Goal: Find specific page/section

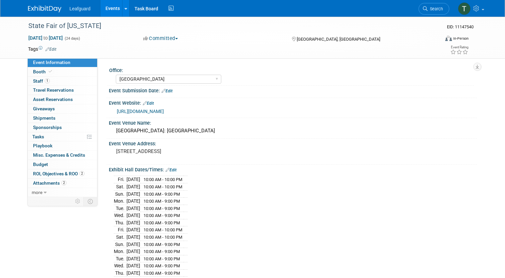
select select "Dallas"
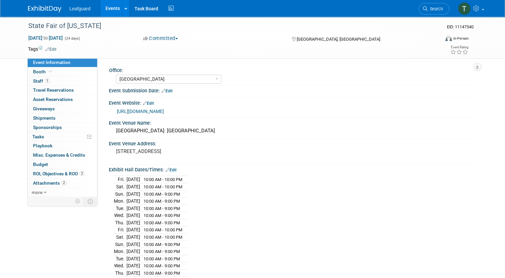
click at [30, 6] on img at bounding box center [44, 9] width 33 height 7
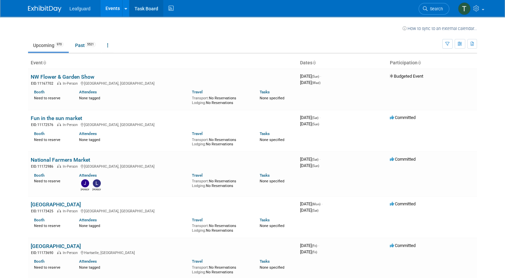
click at [143, 9] on link "Task Board" at bounding box center [147, 8] width 34 height 17
click at [432, 10] on span "Search" at bounding box center [435, 8] width 15 height 5
click at [434, 6] on link "Search" at bounding box center [434, 9] width 31 height 12
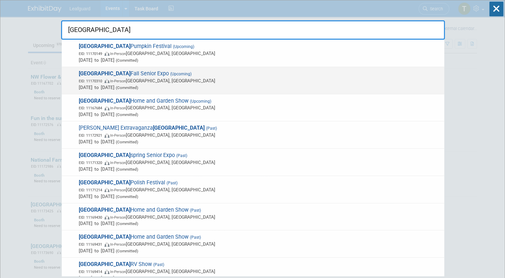
type input "[GEOGRAPHIC_DATA]"
click at [110, 72] on span "Houston Fall Senior Expo (Upcoming) EID: 11170310 In-Person [GEOGRAPHIC_DATA], …" at bounding box center [259, 80] width 364 height 20
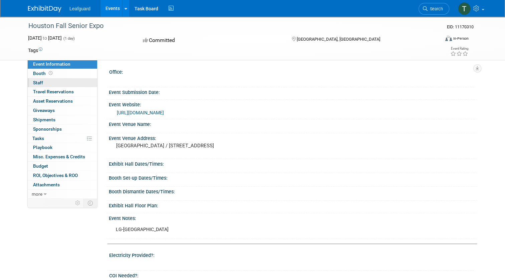
click at [39, 81] on link "0 Staff 0" at bounding box center [62, 82] width 69 height 9
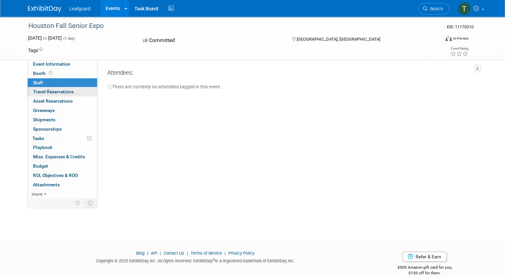
click at [59, 95] on link "0 Travel Reservations 0" at bounding box center [62, 91] width 69 height 9
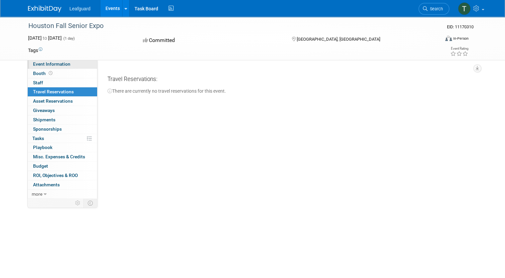
click at [44, 64] on span "Event Information" at bounding box center [51, 63] width 37 height 5
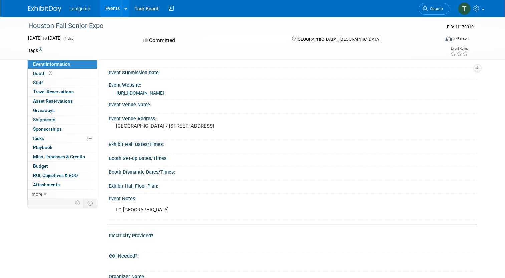
scroll to position [20, 0]
